Goal: Navigation & Orientation: Find specific page/section

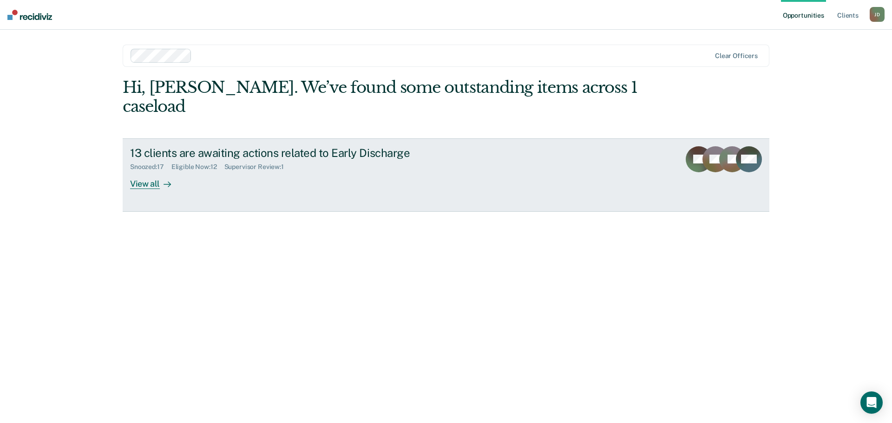
click at [145, 171] on div "View all" at bounding box center [156, 180] width 52 height 18
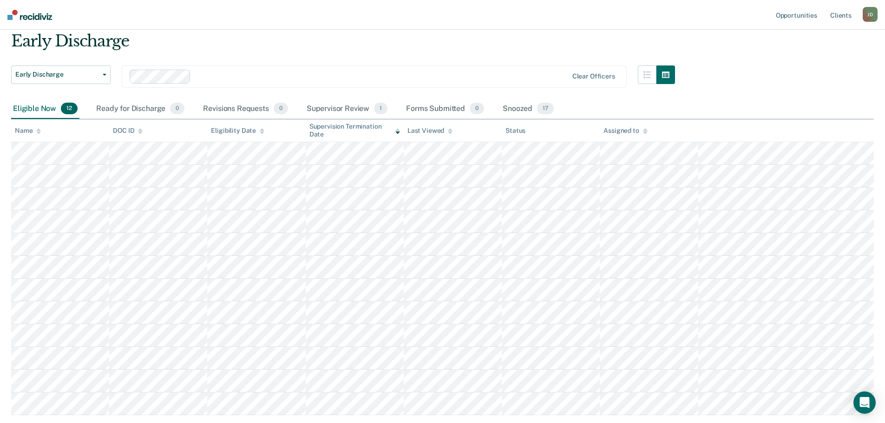
scroll to position [92, 0]
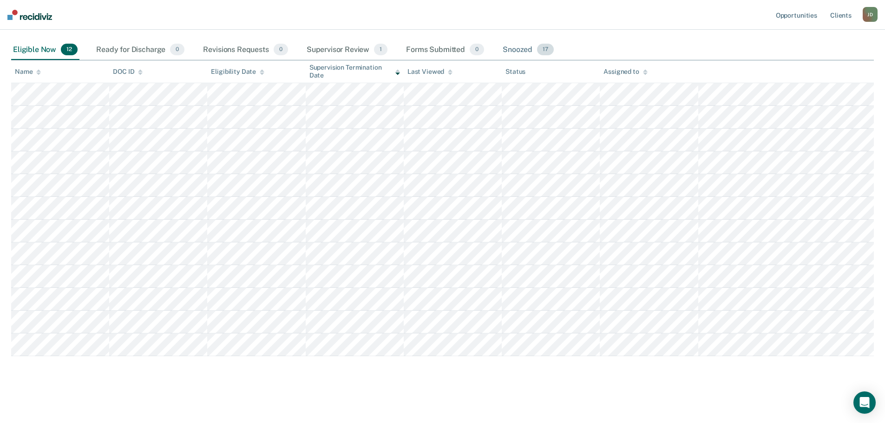
click at [522, 48] on div "Snoozed 17" at bounding box center [528, 50] width 55 height 20
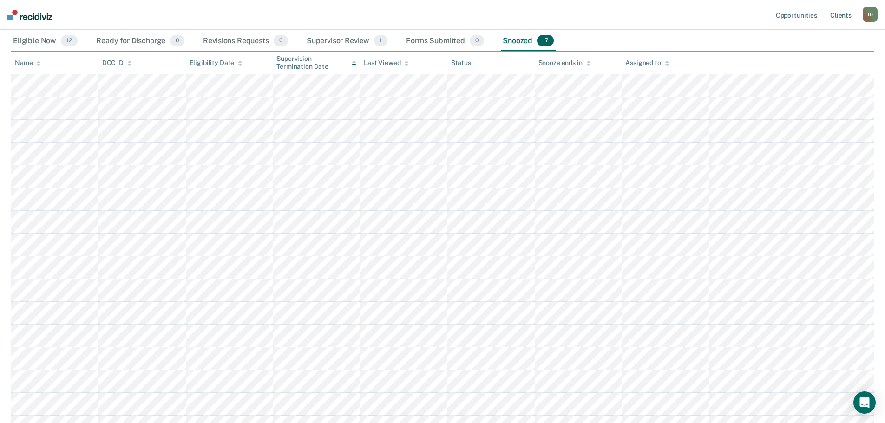
scroll to position [0, 0]
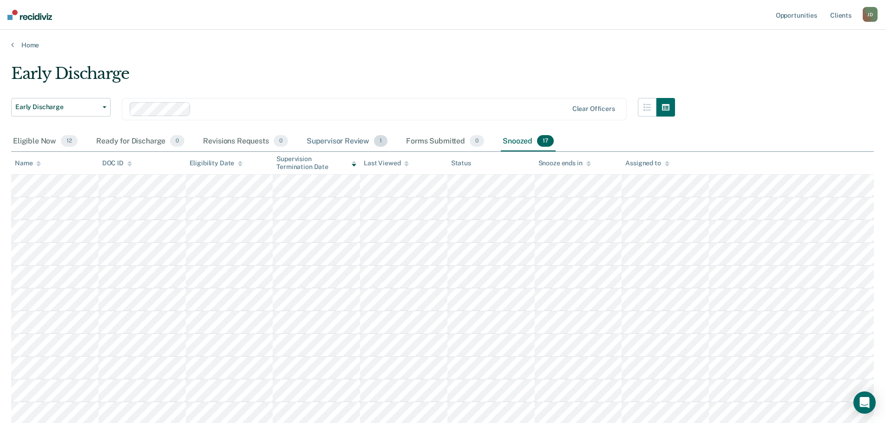
click at [345, 141] on div "Supervisor Review 1" at bounding box center [347, 142] width 85 height 20
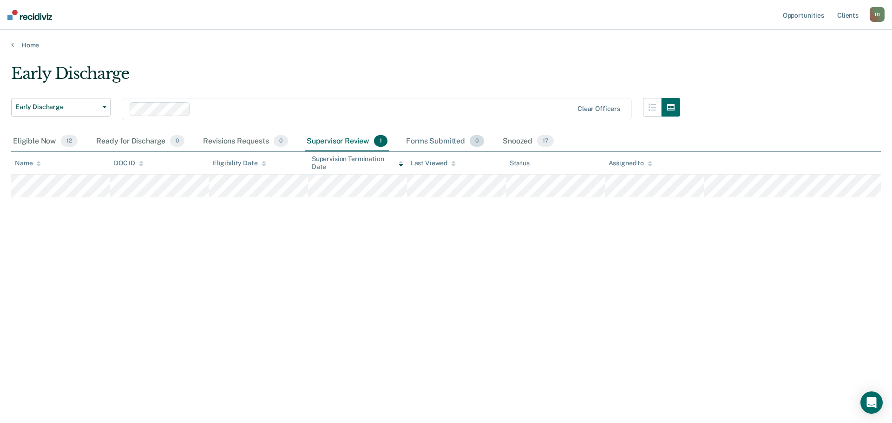
click at [437, 142] on div "Forms Submitted 0" at bounding box center [445, 142] width 82 height 20
